Goal: Task Accomplishment & Management: Use online tool/utility

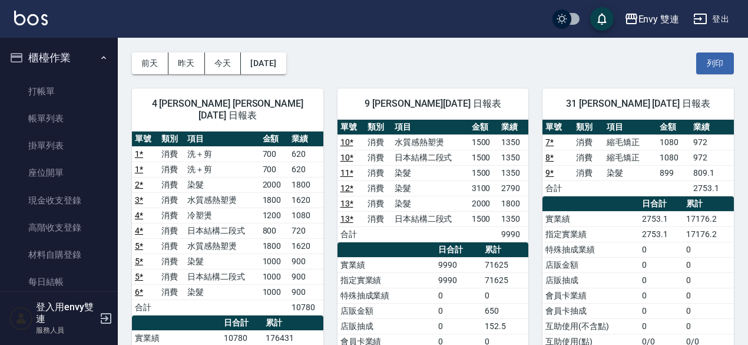
scroll to position [125, 0]
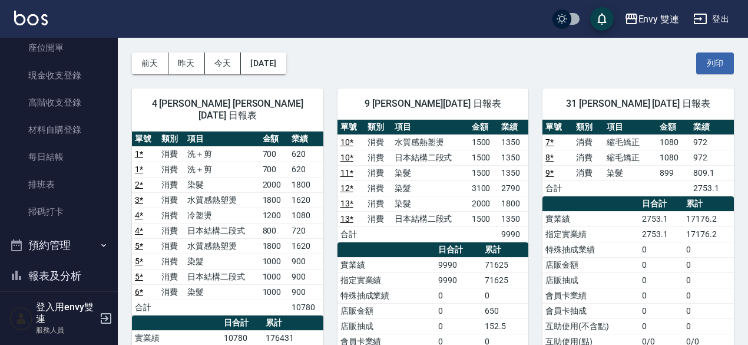
click at [322, 177] on td "1800" at bounding box center [306, 184] width 35 height 15
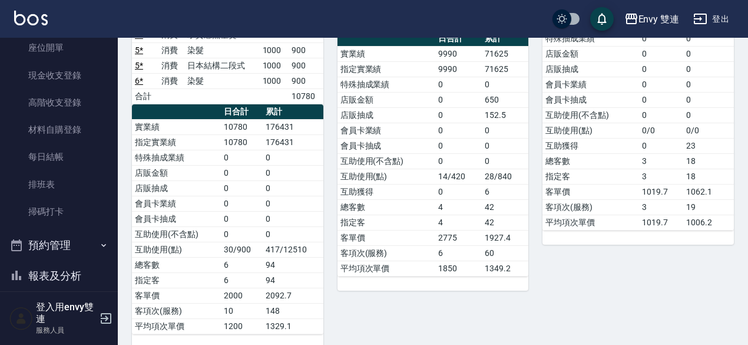
scroll to position [0, 0]
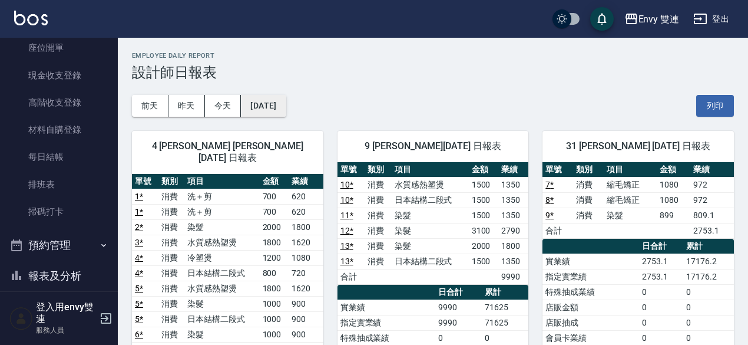
click at [270, 108] on button "[DATE]" at bounding box center [263, 106] width 45 height 22
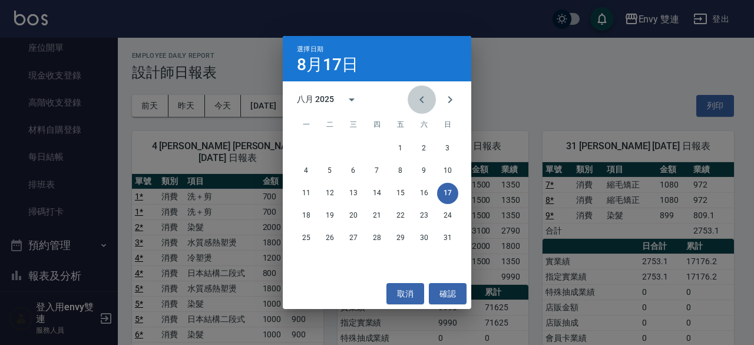
click at [428, 100] on icon "Previous month" at bounding box center [422, 100] width 14 height 14
click at [383, 200] on button "17" at bounding box center [376, 193] width 21 height 21
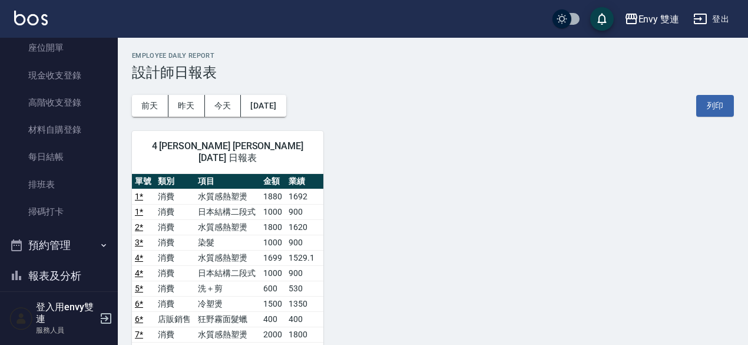
click at [278, 93] on div "[DATE] [DATE] [DATE] [DATE] 列印" at bounding box center [433, 106] width 602 height 50
click at [278, 100] on button "[DATE]" at bounding box center [263, 106] width 45 height 22
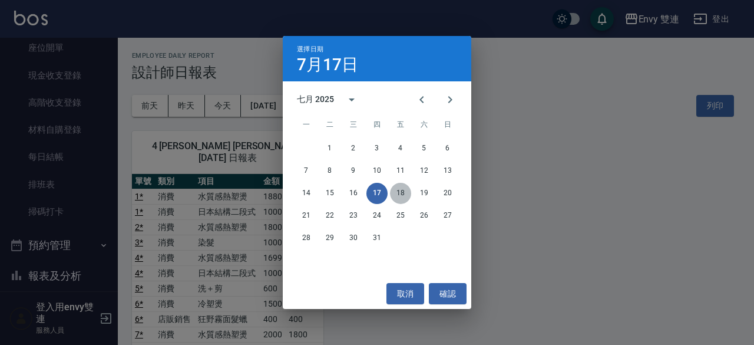
click at [401, 193] on button "18" at bounding box center [400, 193] width 21 height 21
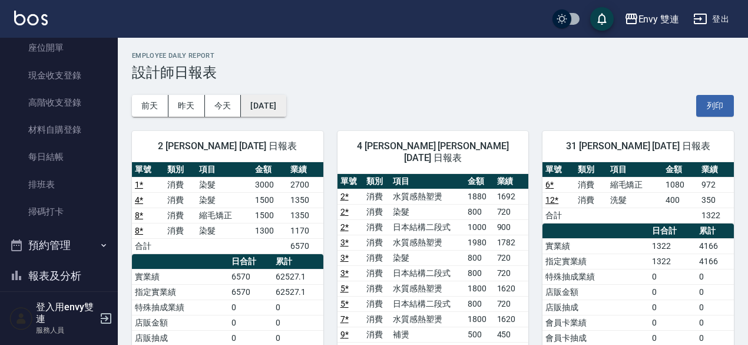
drag, startPoint x: 290, startPoint y: 94, endPoint x: 290, endPoint y: 105, distance: 11.8
click at [290, 105] on div "[DATE] [DATE] [DATE] [DATE] 列印" at bounding box center [433, 106] width 602 height 50
click at [286, 105] on button "[DATE]" at bounding box center [263, 106] width 45 height 22
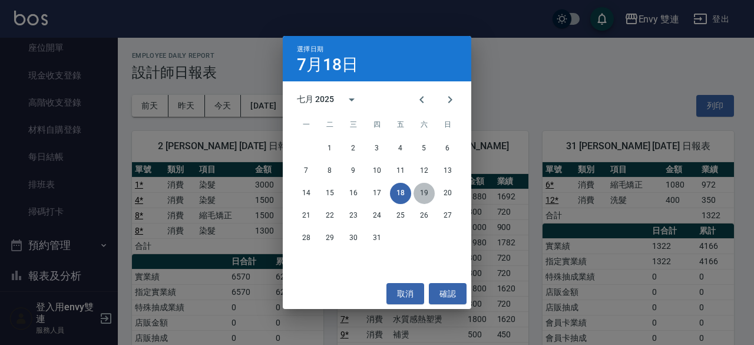
click at [420, 194] on button "19" at bounding box center [424, 193] width 21 height 21
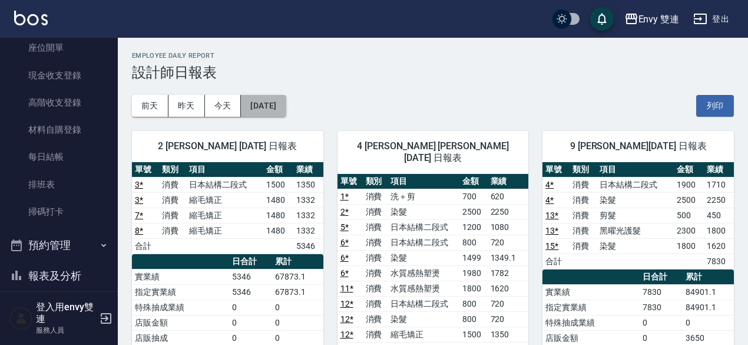
click at [272, 114] on button "[DATE]" at bounding box center [263, 106] width 45 height 22
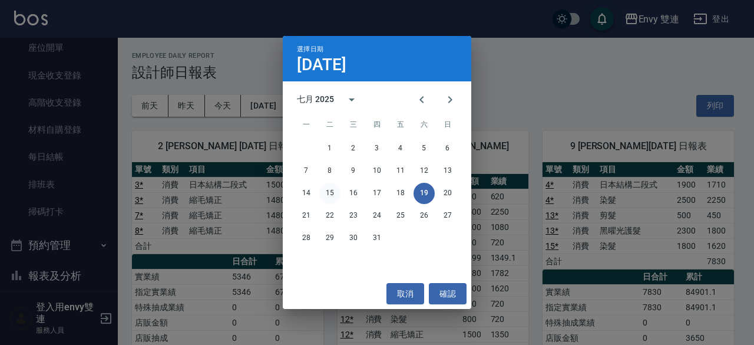
click at [335, 202] on div "14 15 16 17 18 19 20" at bounding box center [377, 193] width 189 height 21
click at [354, 193] on button "16" at bounding box center [353, 193] width 21 height 21
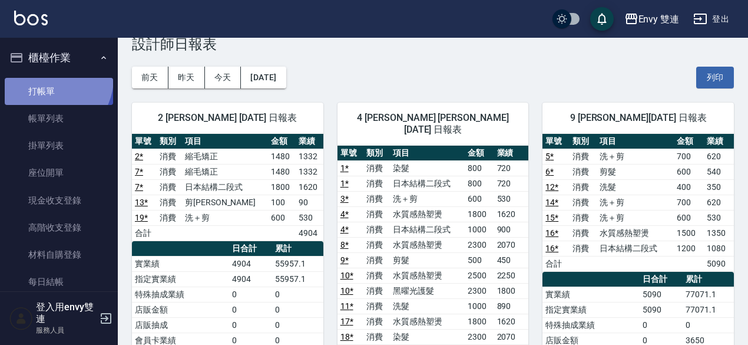
click at [48, 78] on link "打帳單" at bounding box center [59, 91] width 108 height 27
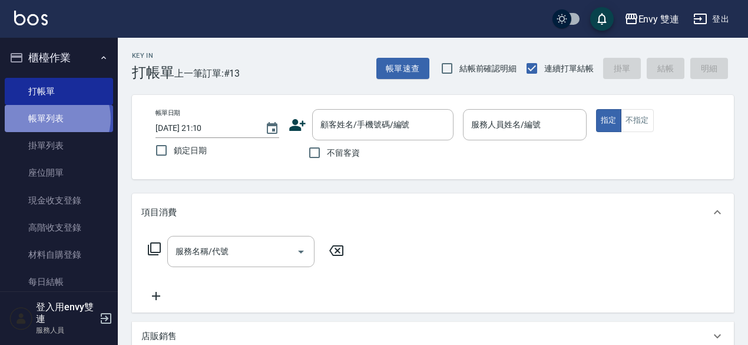
click at [57, 118] on link "帳單列表" at bounding box center [59, 118] width 108 height 27
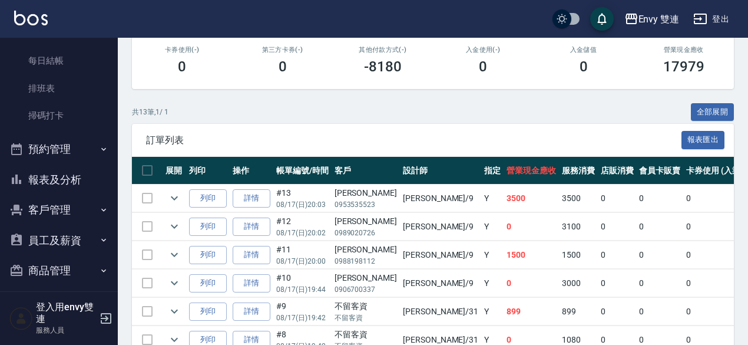
scroll to position [222, 0]
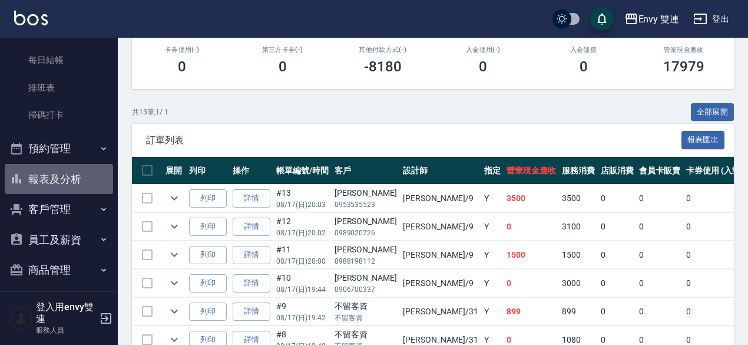
click at [70, 186] on button "報表及分析" at bounding box center [59, 179] width 108 height 31
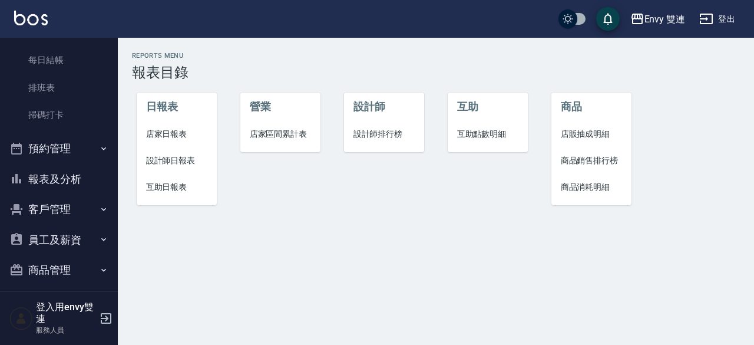
click at [169, 189] on span "互助日報表" at bounding box center [177, 187] width 62 height 12
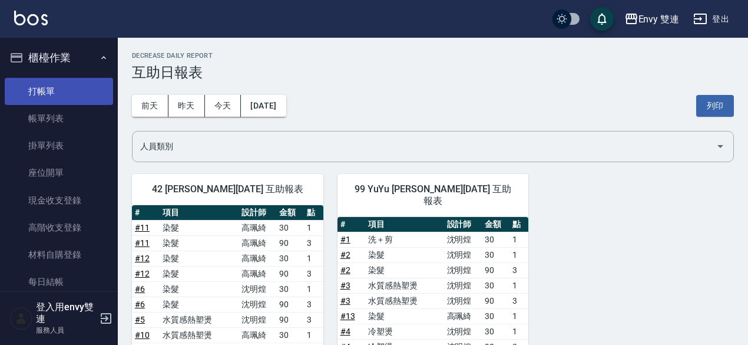
click at [38, 90] on link "打帳單" at bounding box center [59, 91] width 108 height 27
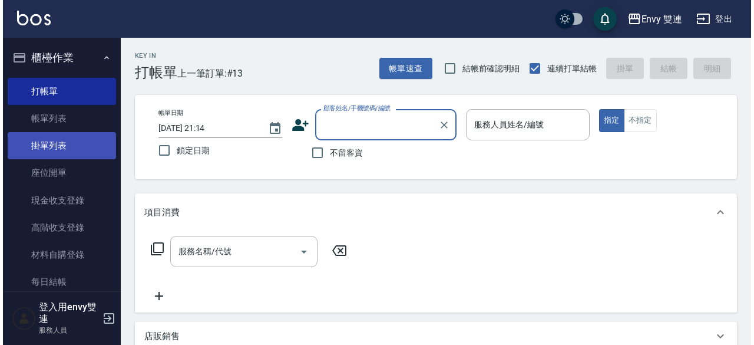
scroll to position [98, 0]
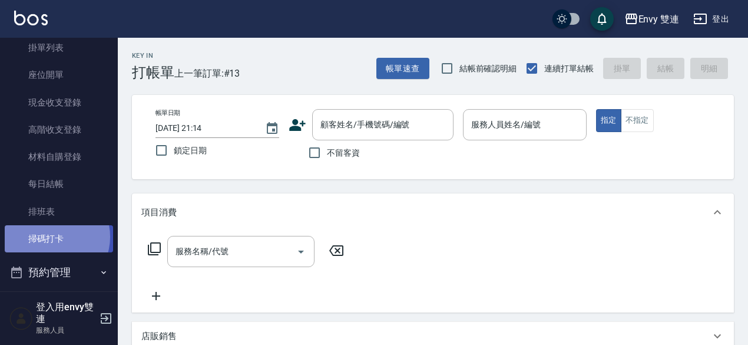
click at [49, 237] on link "掃碼打卡" at bounding box center [59, 238] width 108 height 27
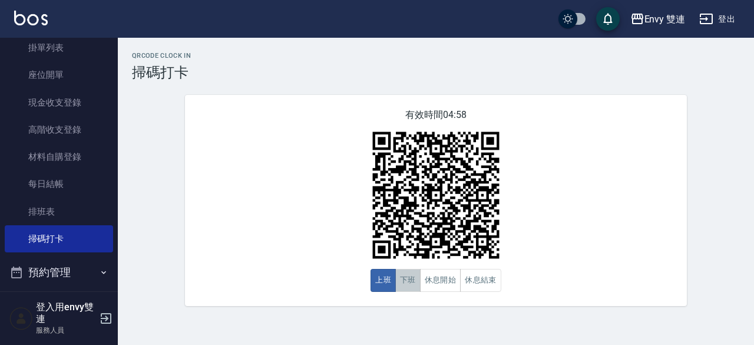
click at [400, 286] on button "下班" at bounding box center [407, 280] width 25 height 23
